Goal: Find specific page/section: Find specific page/section

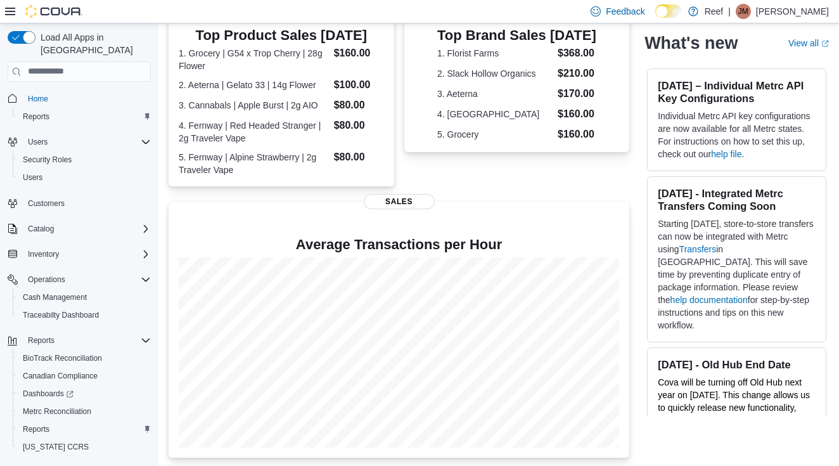
scroll to position [18, 0]
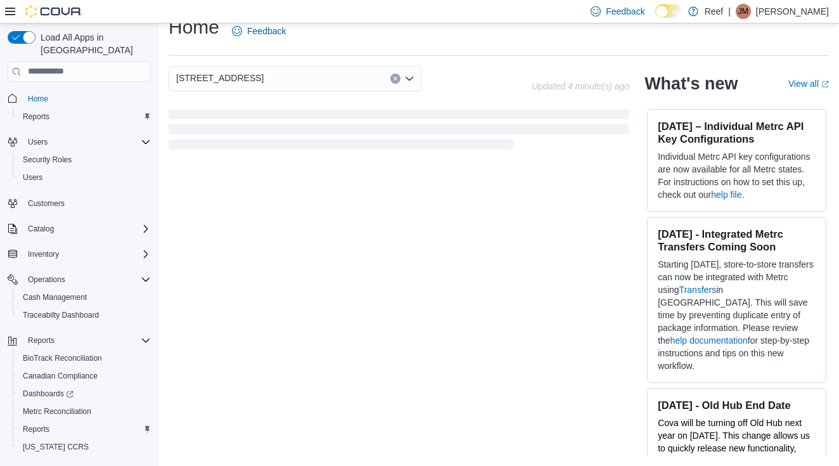
scroll to position [18, 0]
